Goal: Task Accomplishment & Management: Manage account settings

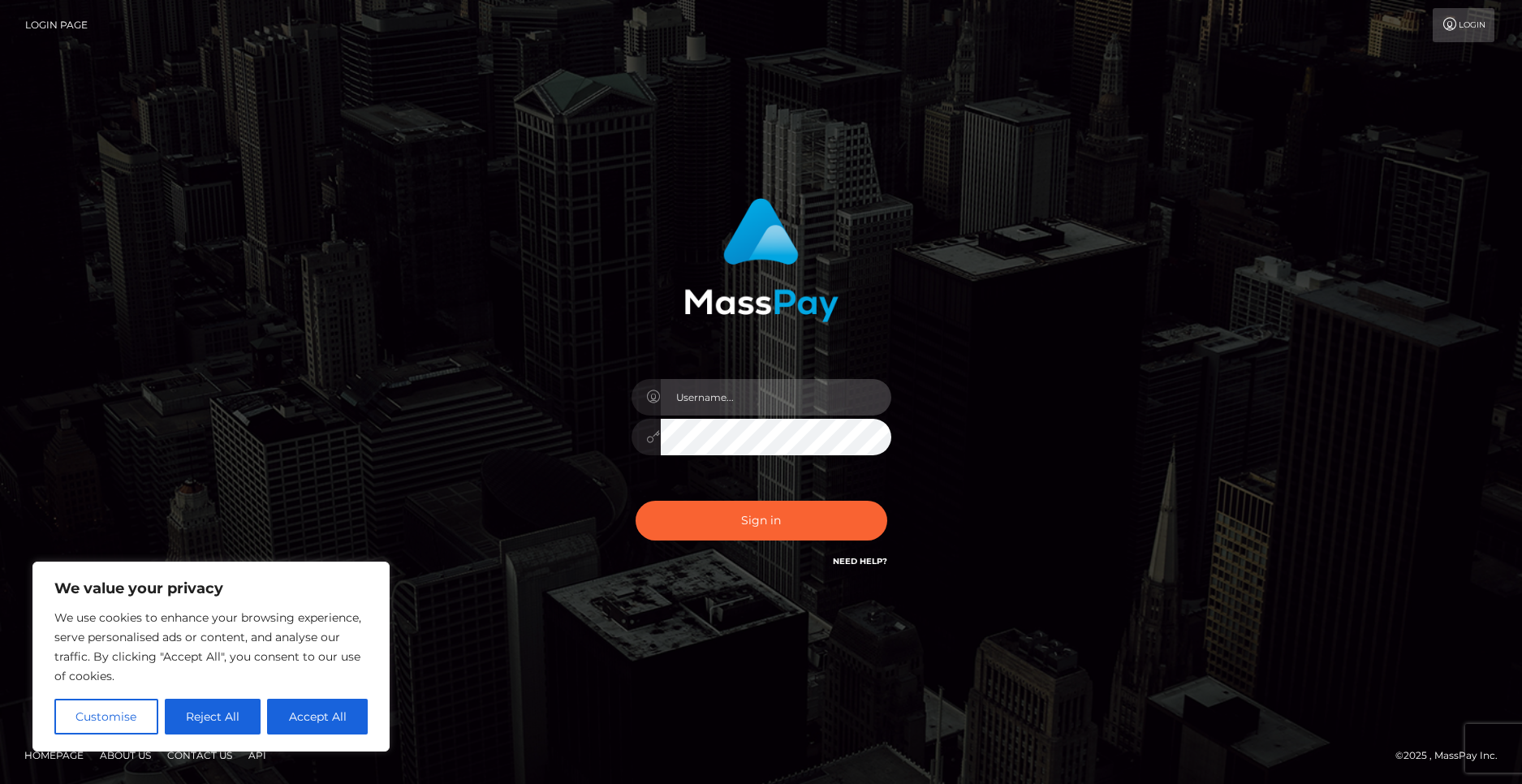
click at [795, 404] on input "text" at bounding box center [775, 397] width 230 height 36
click at [313, 712] on button "Accept All" at bounding box center [317, 716] width 100 height 36
checkbox input "true"
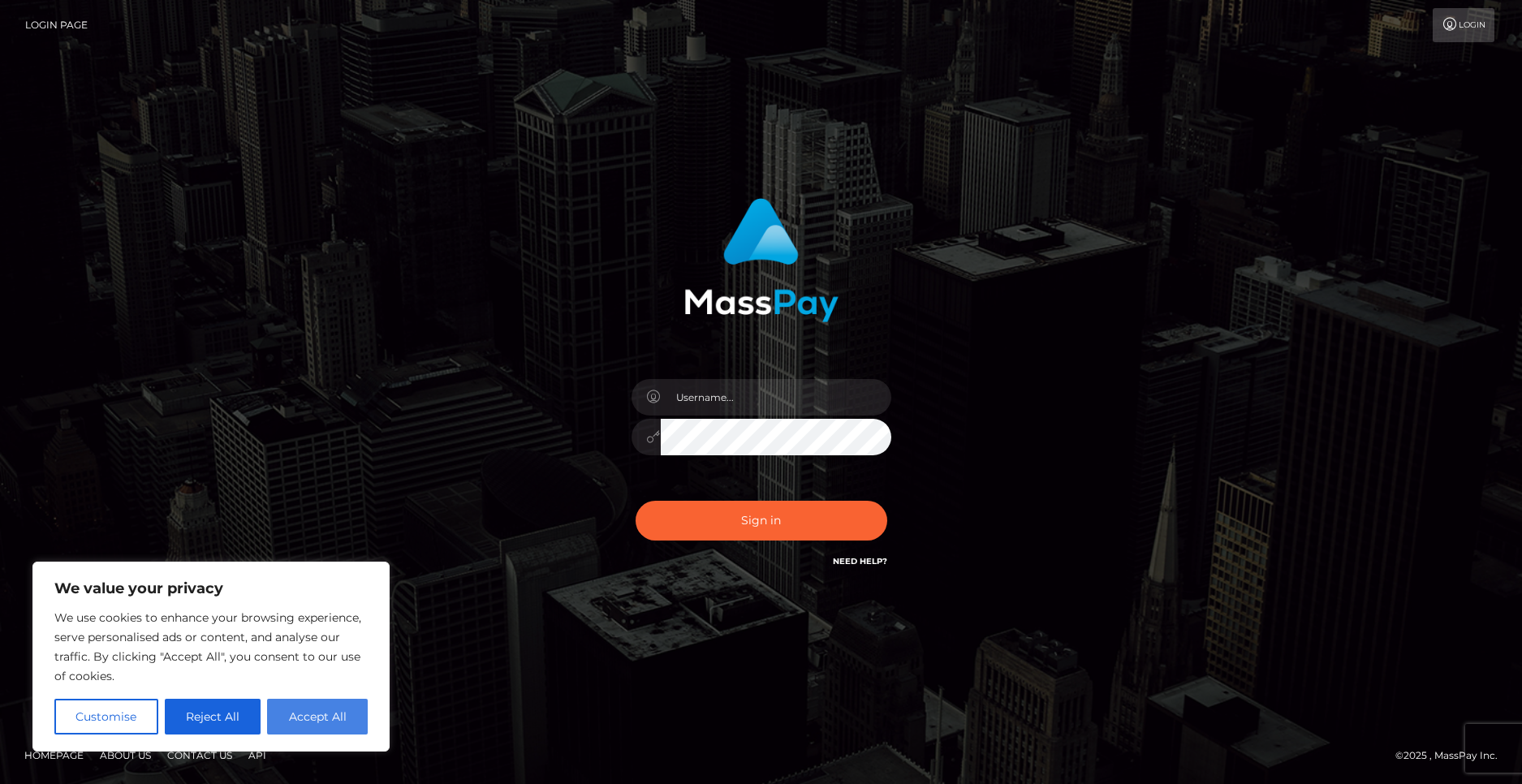
checkbox input "true"
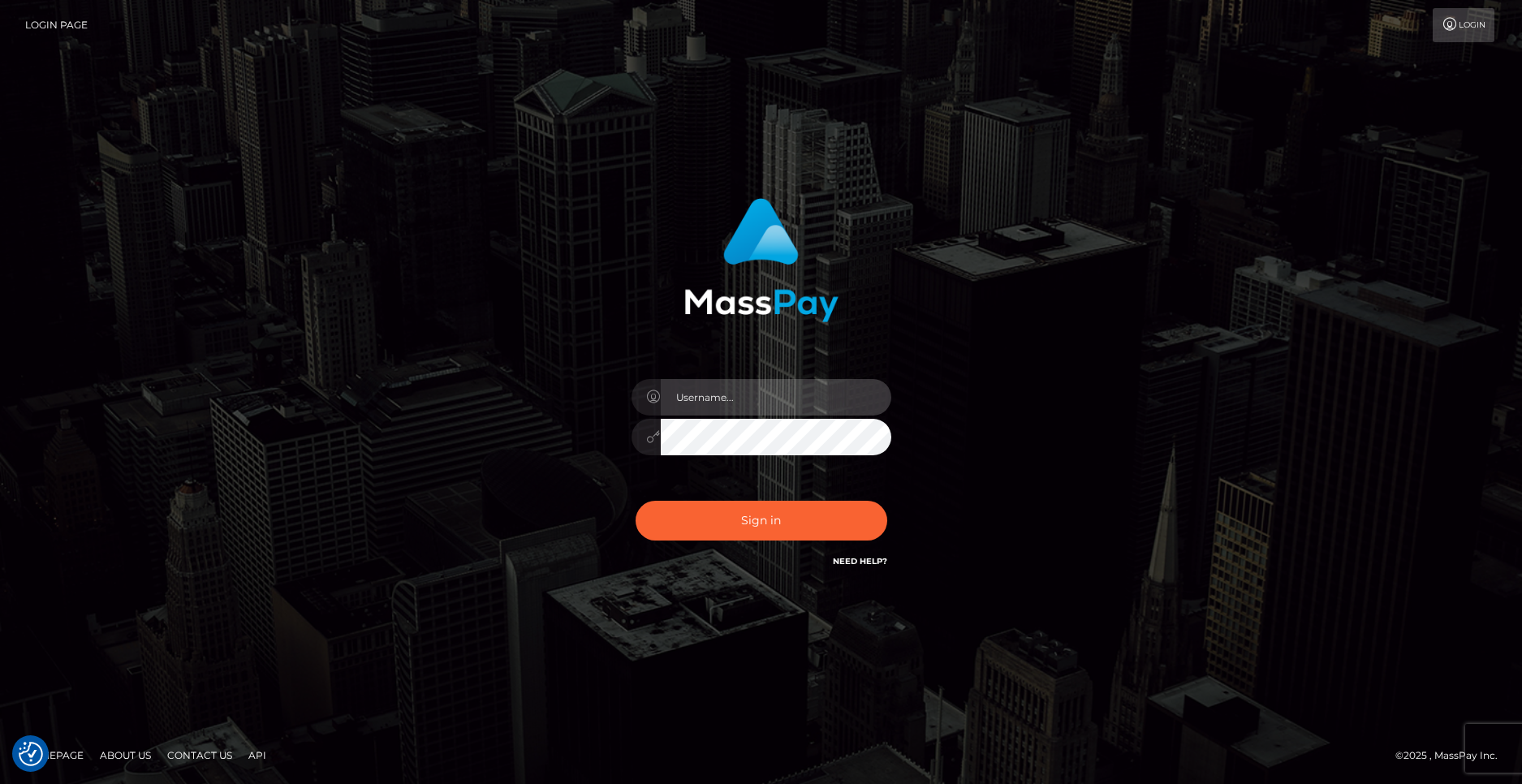
click at [703, 406] on input "text" at bounding box center [775, 397] width 230 height 36
type input "[EMAIL_ADDRESS][DOMAIN_NAME]"
click at [636, 501] on button "Sign in" at bounding box center [761, 521] width 251 height 40
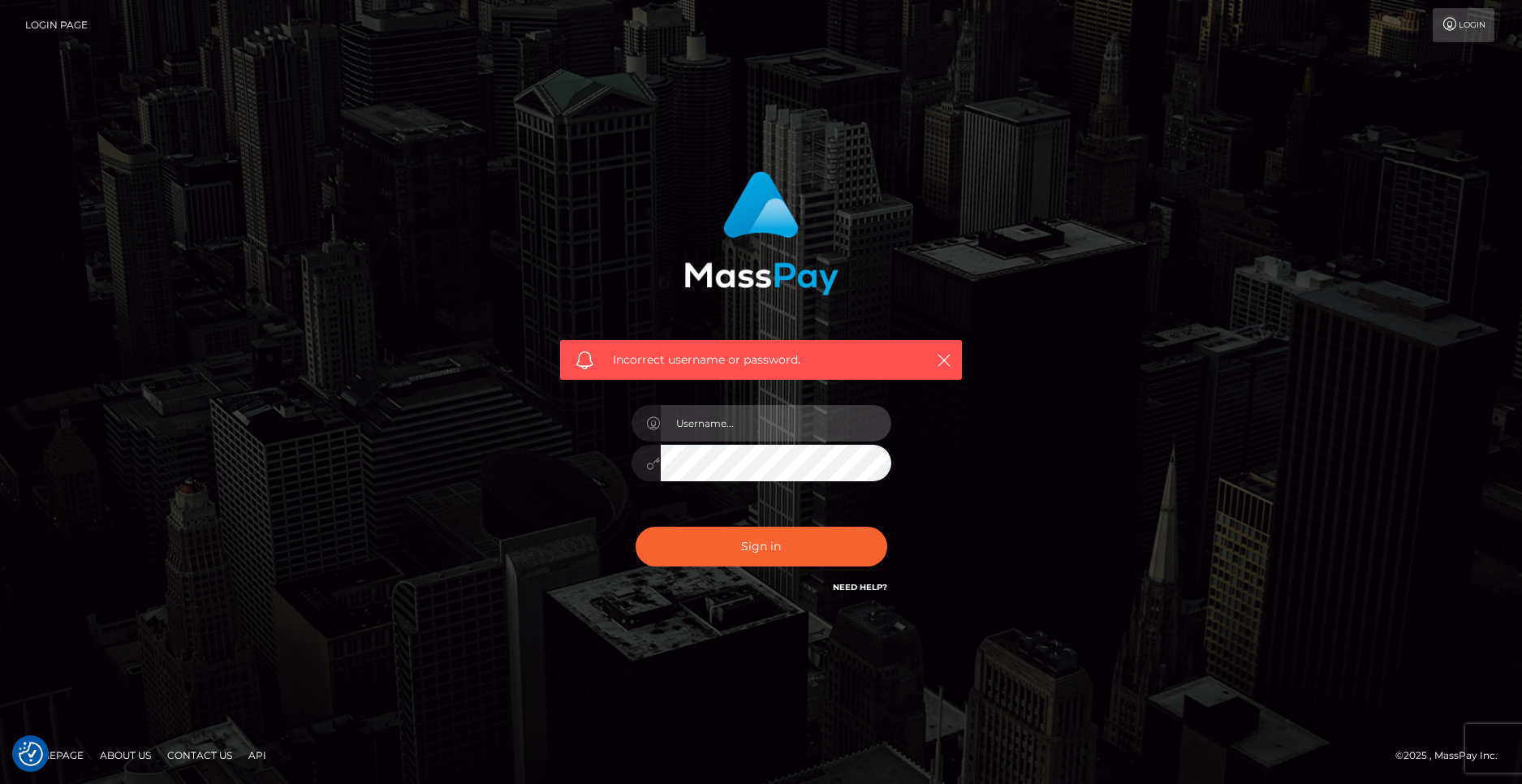
click at [733, 424] on input "text" at bounding box center [775, 423] width 230 height 36
type input "[EMAIL_ADDRESS][DOMAIN_NAME]"
click at [808, 428] on input "[EMAIL_ADDRESS][DOMAIN_NAME]" at bounding box center [775, 423] width 230 height 36
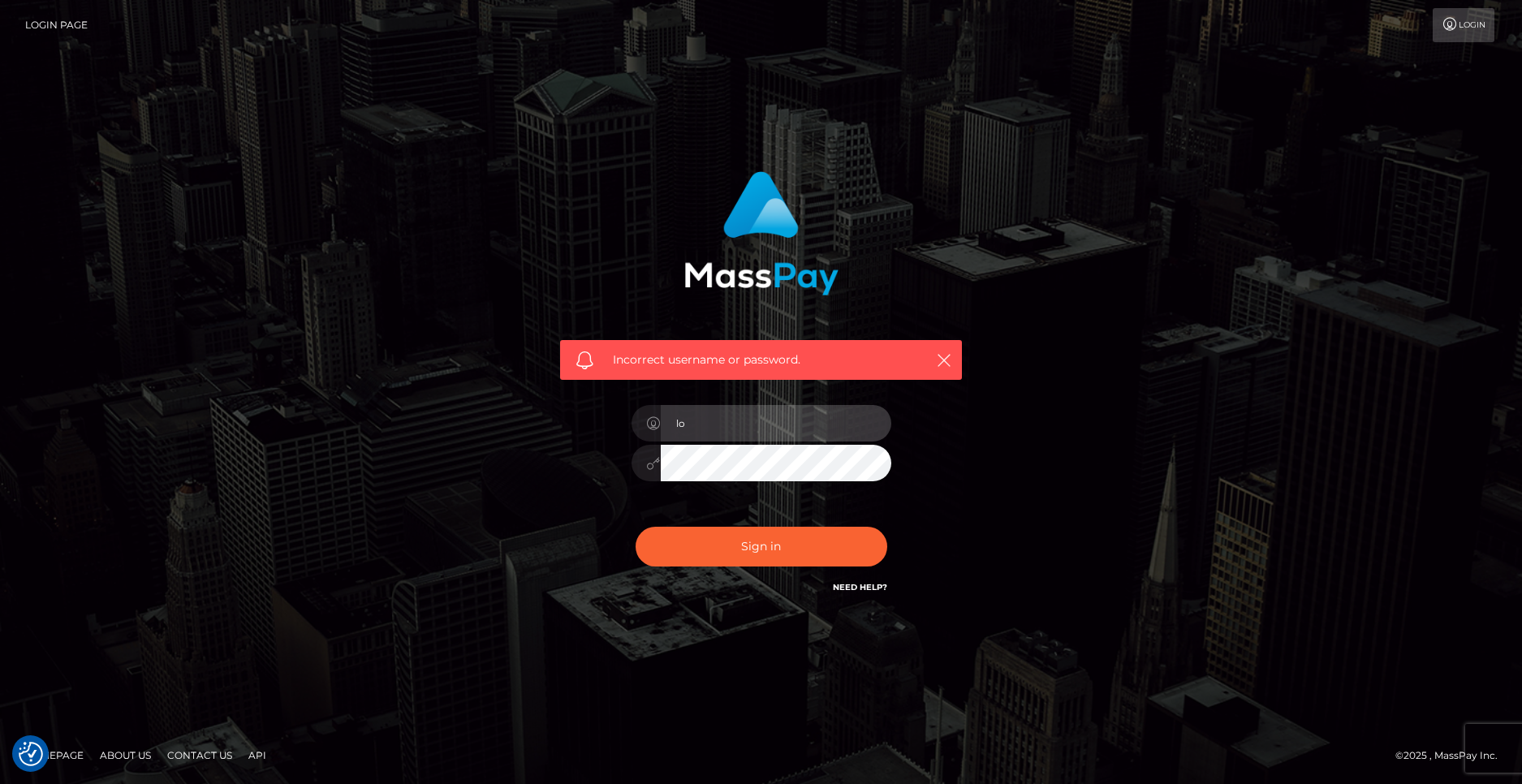
type input "[EMAIL_ADDRESS][DOMAIN_NAME]"
click at [636, 526] on button "Sign in" at bounding box center [761, 546] width 251 height 40
click at [765, 433] on input "text" at bounding box center [775, 423] width 230 height 36
